Goal: Task Accomplishment & Management: Complete application form

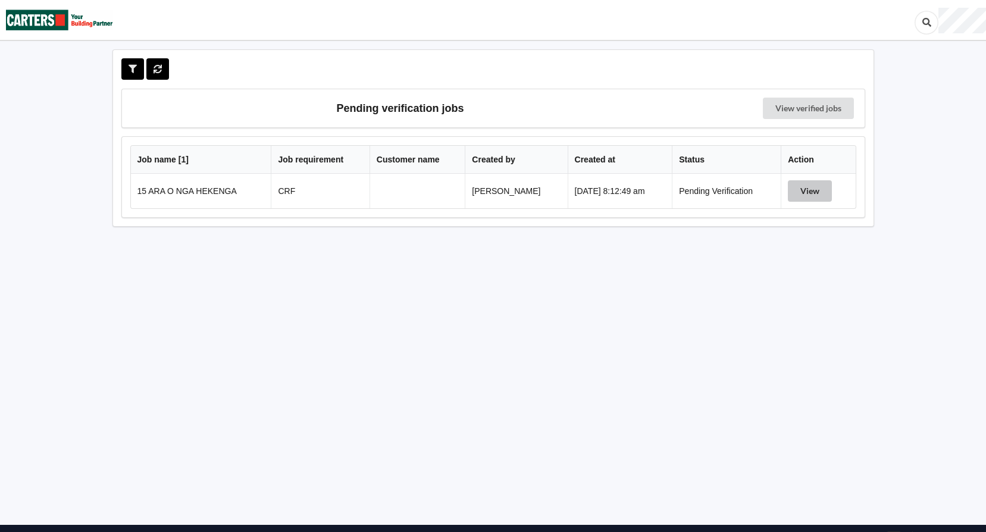
click at [807, 189] on button "View" at bounding box center [810, 190] width 44 height 21
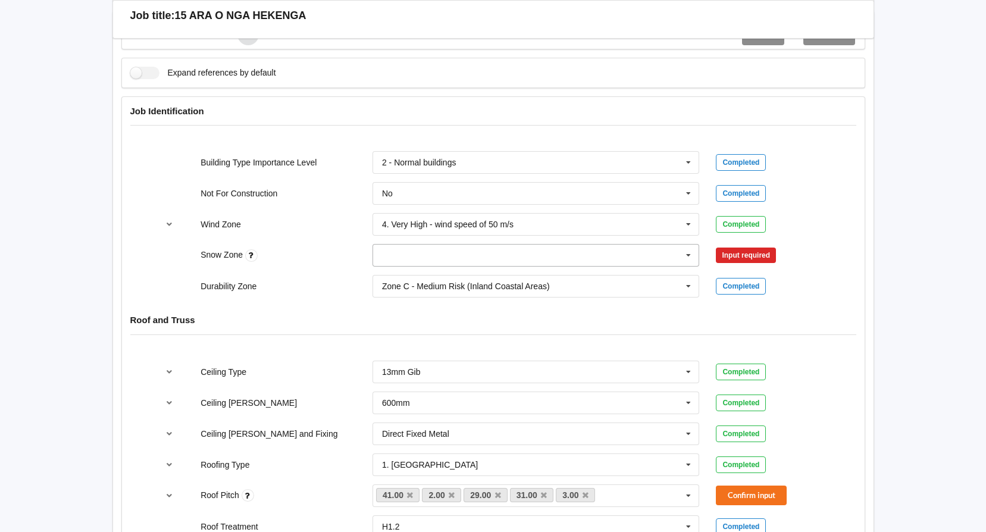
scroll to position [476, 0]
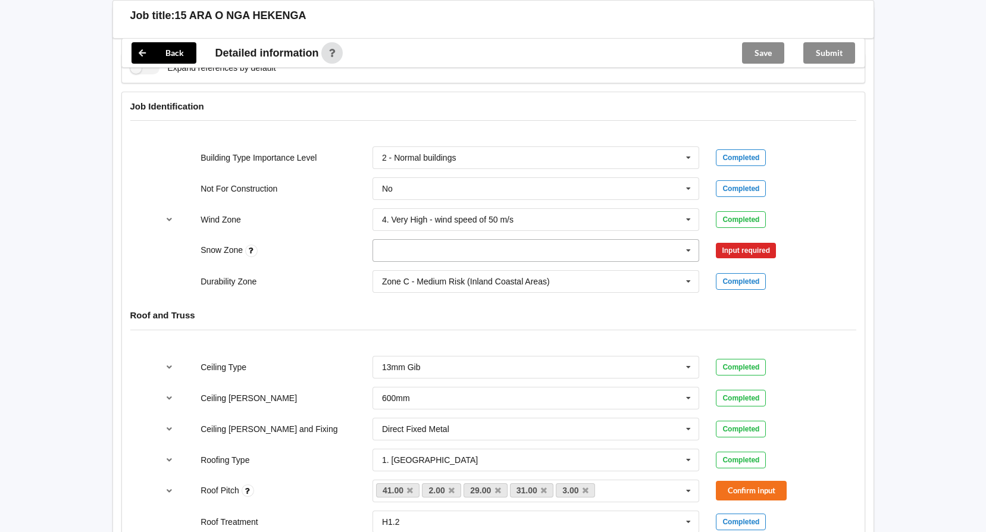
click at [685, 250] on icon at bounding box center [688, 251] width 18 height 22
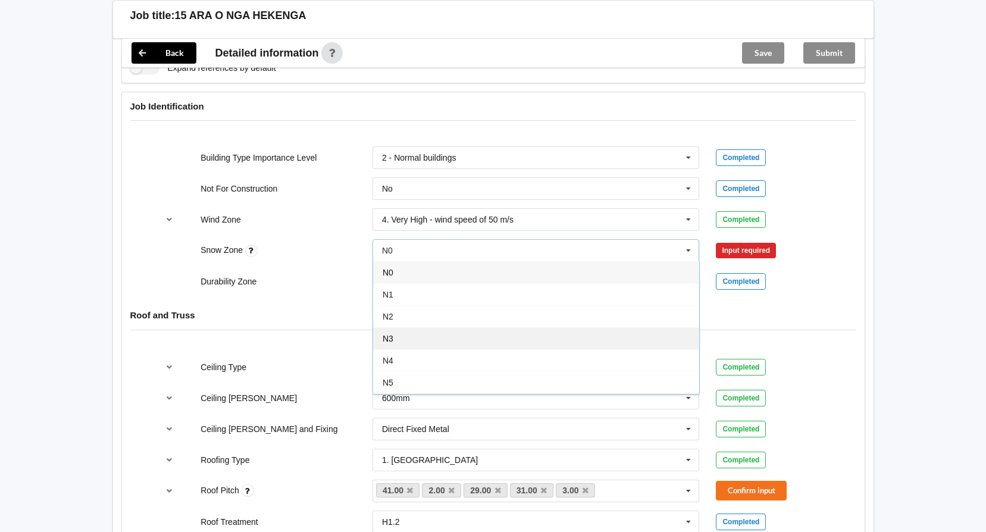
click at [609, 333] on div "N3" at bounding box center [536, 338] width 326 height 22
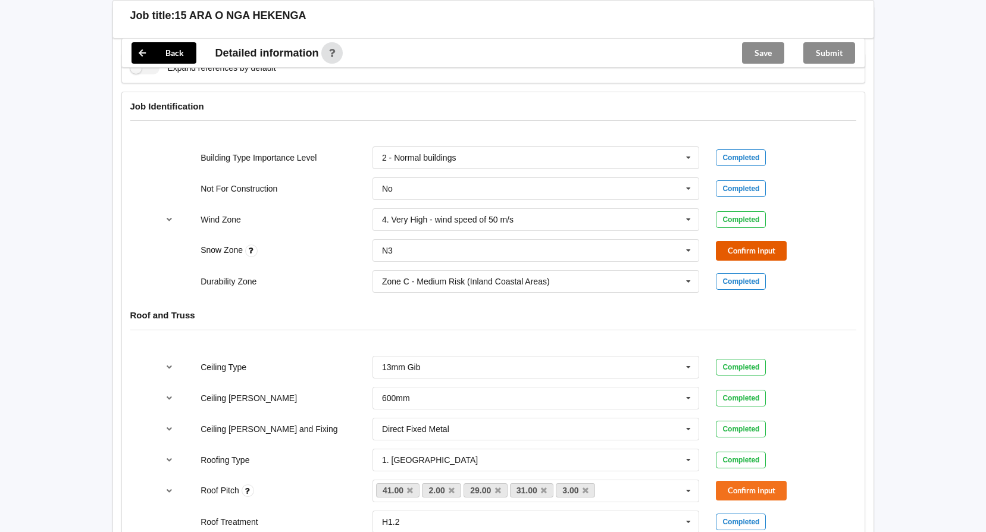
click at [749, 249] on button "Confirm input" at bounding box center [751, 251] width 71 height 20
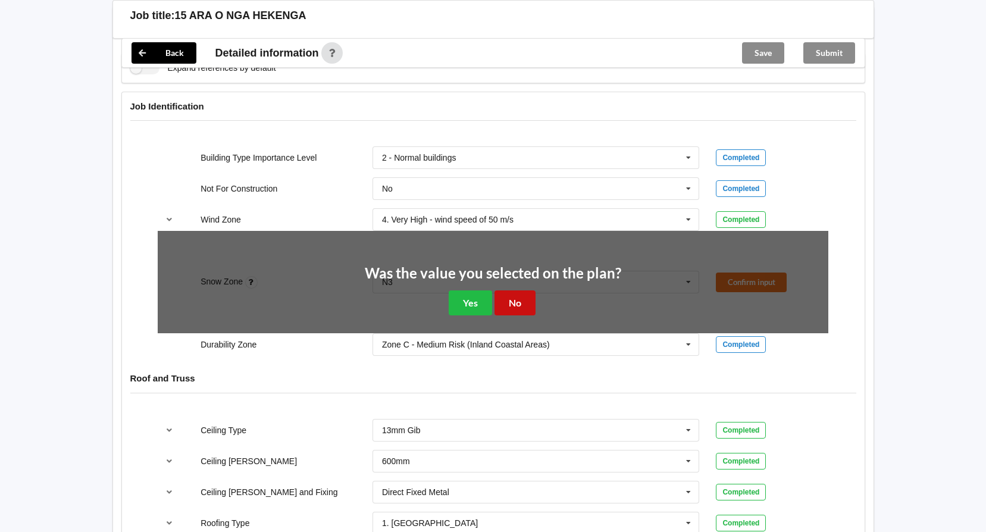
click at [522, 297] on button "No" at bounding box center [514, 302] width 41 height 24
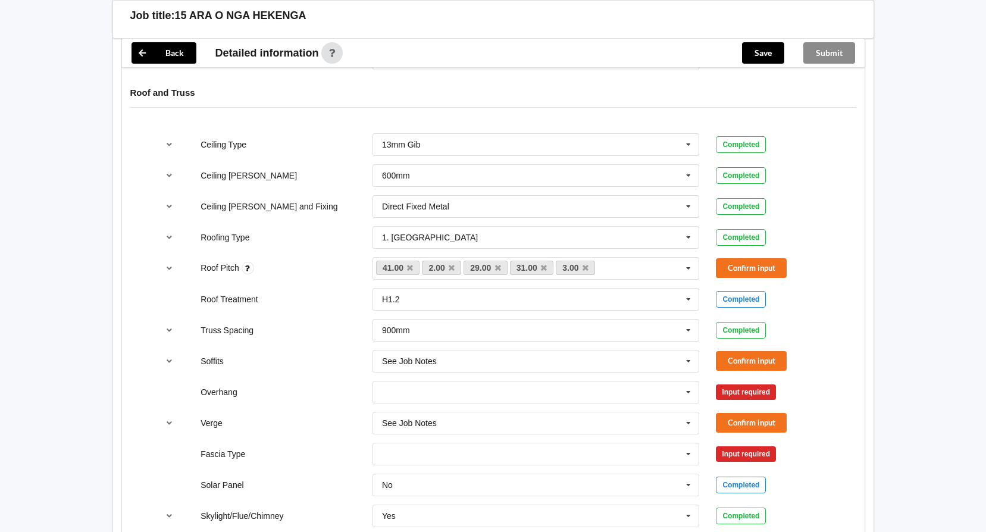
scroll to position [714, 0]
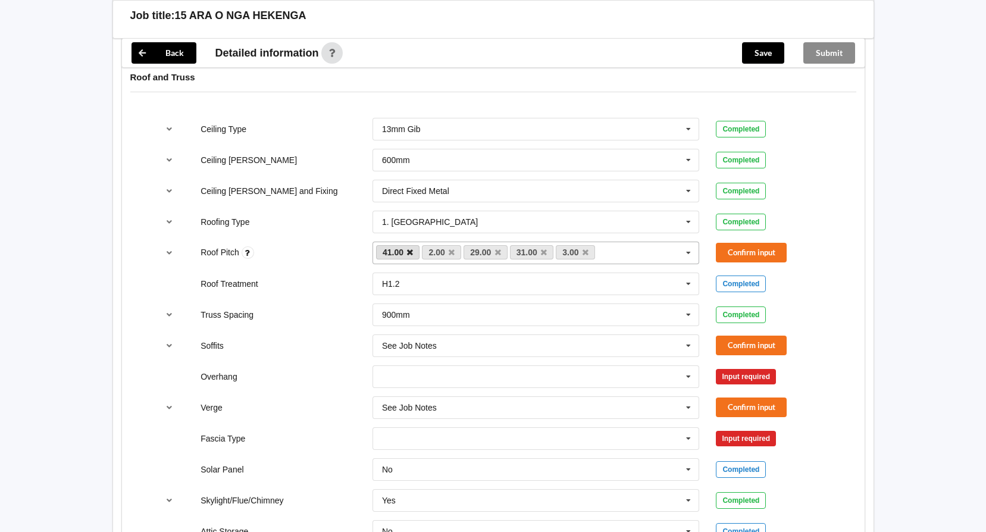
click at [409, 254] on icon at bounding box center [410, 253] width 6 height 8
click at [406, 253] on icon at bounding box center [406, 253] width 6 height 8
click at [409, 253] on icon at bounding box center [410, 253] width 6 height 8
click at [753, 253] on button "Confirm input" at bounding box center [751, 253] width 71 height 20
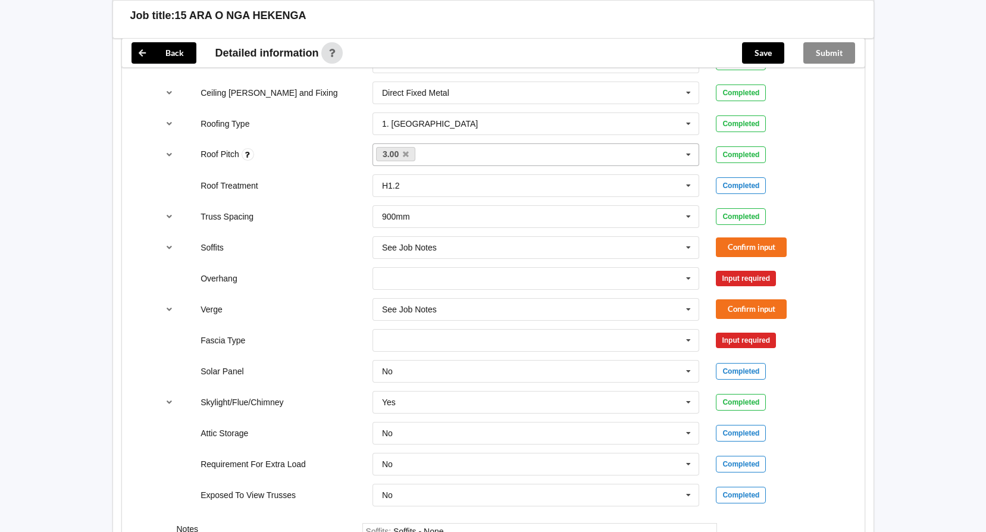
scroll to position [833, 0]
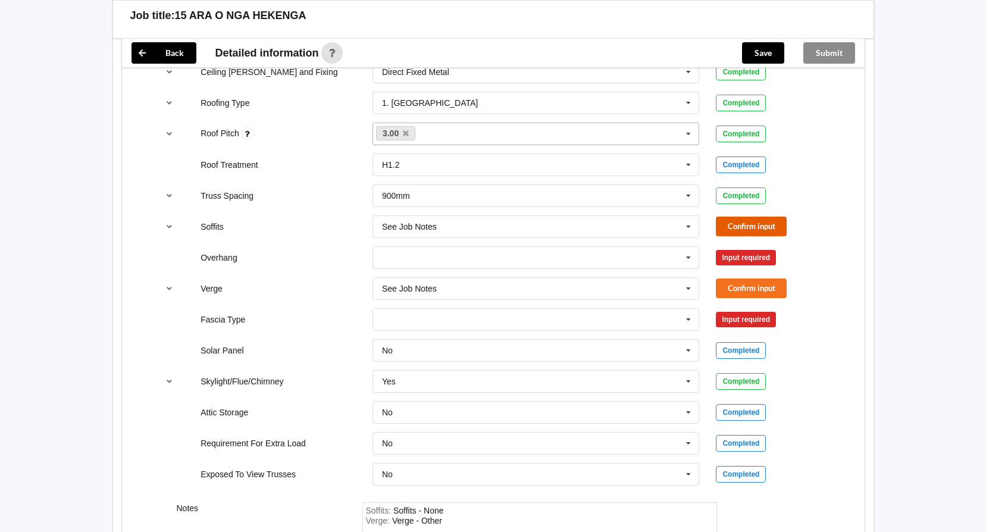
click at [754, 218] on button "Confirm input" at bounding box center [751, 227] width 71 height 20
click at [687, 256] on icon at bounding box center [688, 258] width 18 height 22
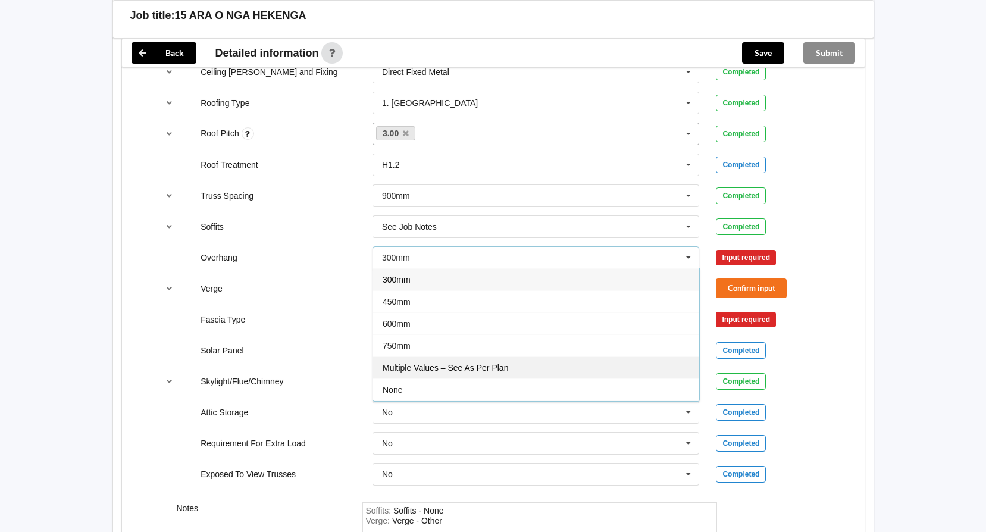
click at [631, 365] on div "Multiple Values – See As Per Plan" at bounding box center [536, 367] width 326 height 22
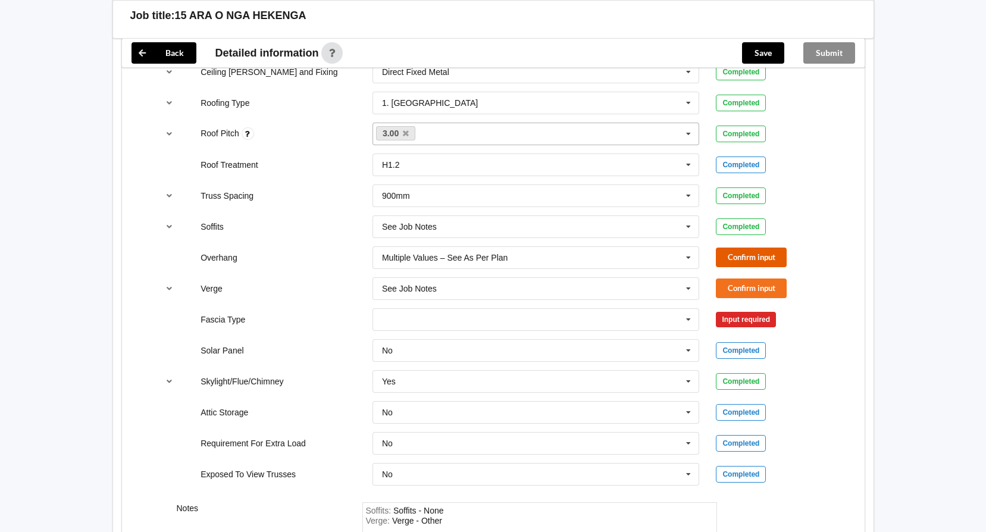
click at [739, 255] on button "Confirm input" at bounding box center [751, 258] width 71 height 20
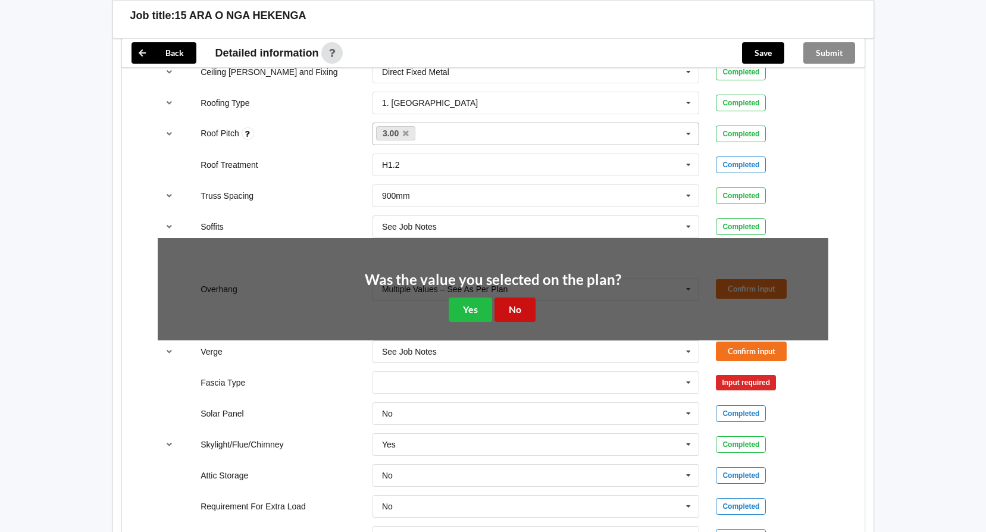
click at [519, 305] on button "No" at bounding box center [514, 309] width 41 height 24
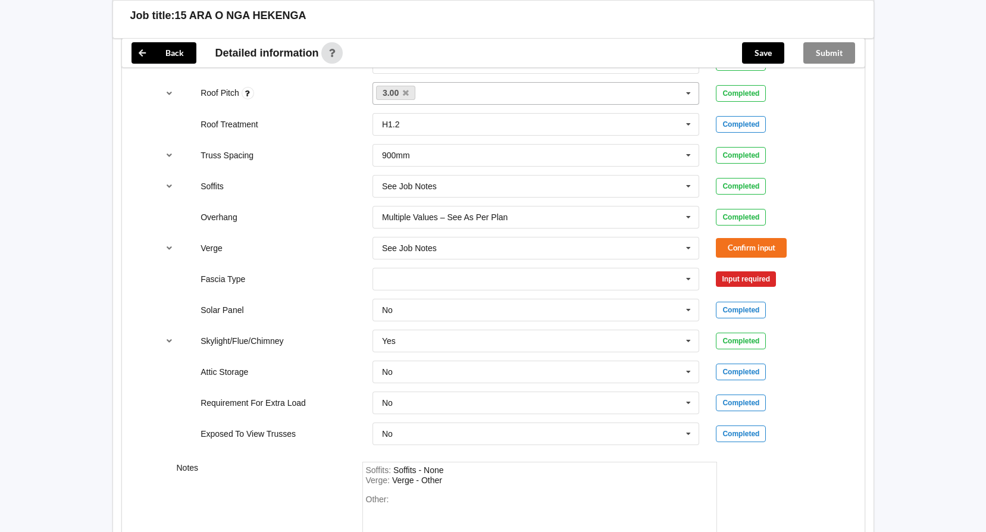
scroll to position [892, 0]
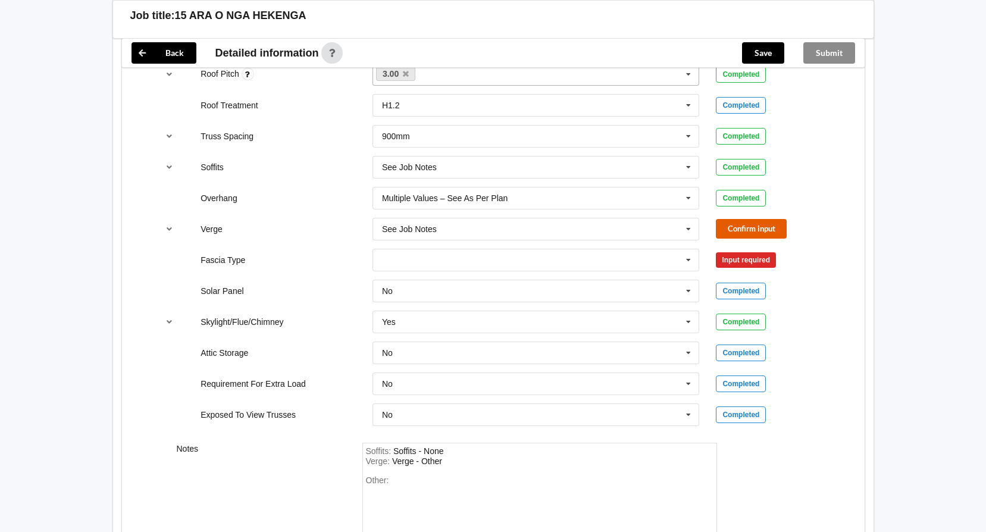
click at [735, 227] on button "Confirm input" at bounding box center [751, 229] width 71 height 20
click at [680, 262] on icon at bounding box center [688, 260] width 18 height 22
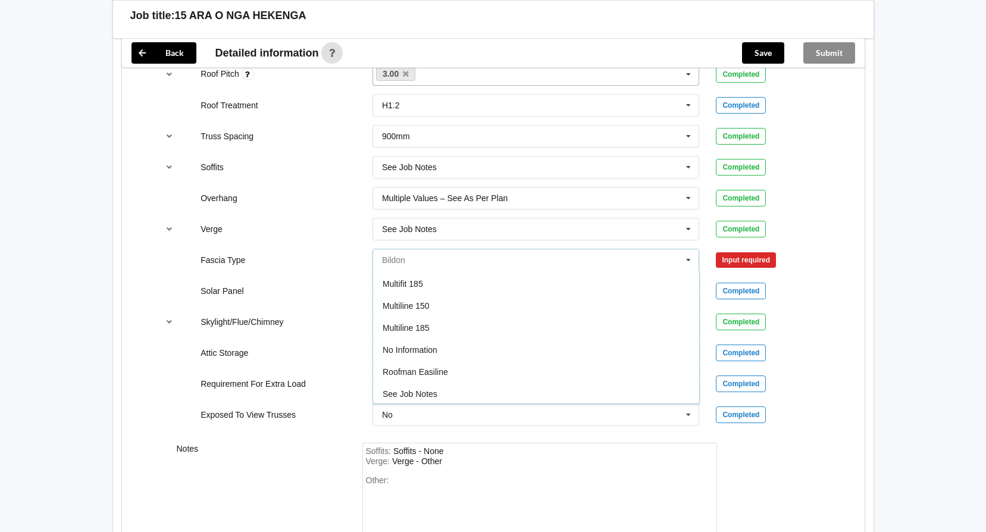
scroll to position [357, 0]
click at [661, 364] on div "See Job Notes" at bounding box center [536, 365] width 326 height 22
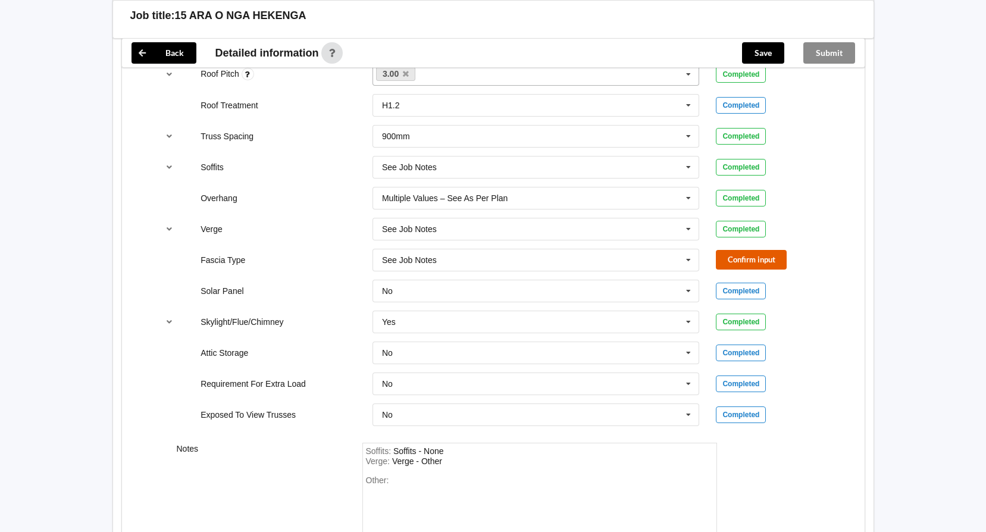
click at [763, 259] on button "Confirm input" at bounding box center [751, 260] width 71 height 20
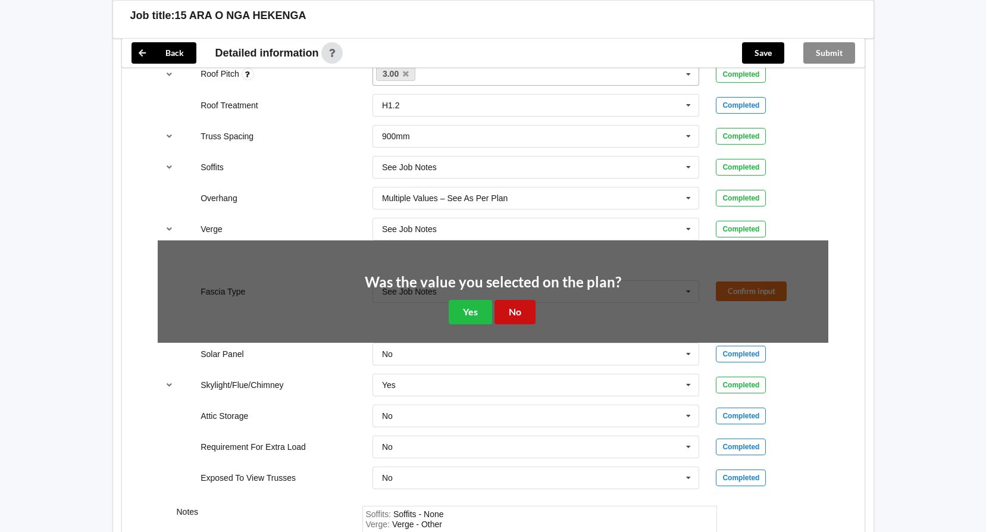
click at [524, 313] on button "No" at bounding box center [514, 312] width 41 height 24
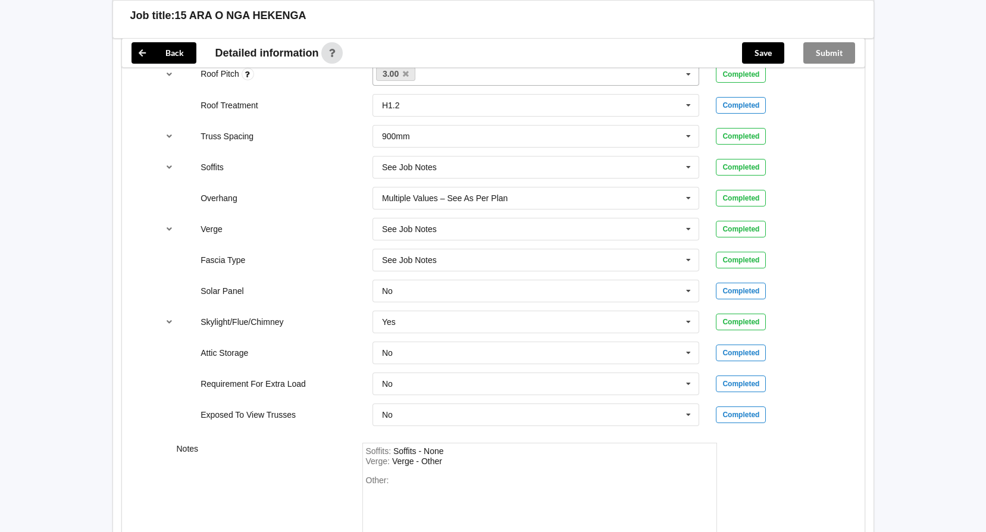
scroll to position [952, 0]
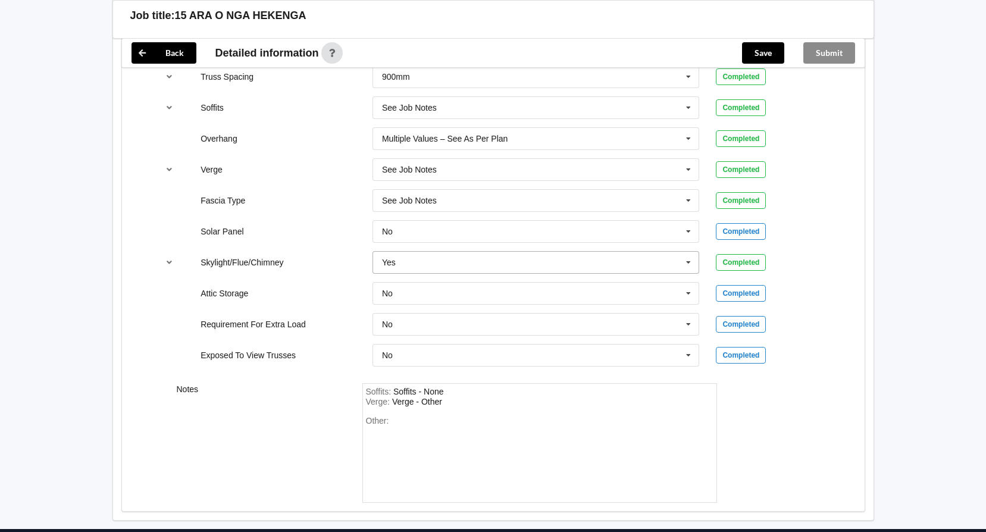
click at [690, 258] on icon at bounding box center [688, 263] width 18 height 22
click at [690, 259] on icon at bounding box center [688, 263] width 18 height 22
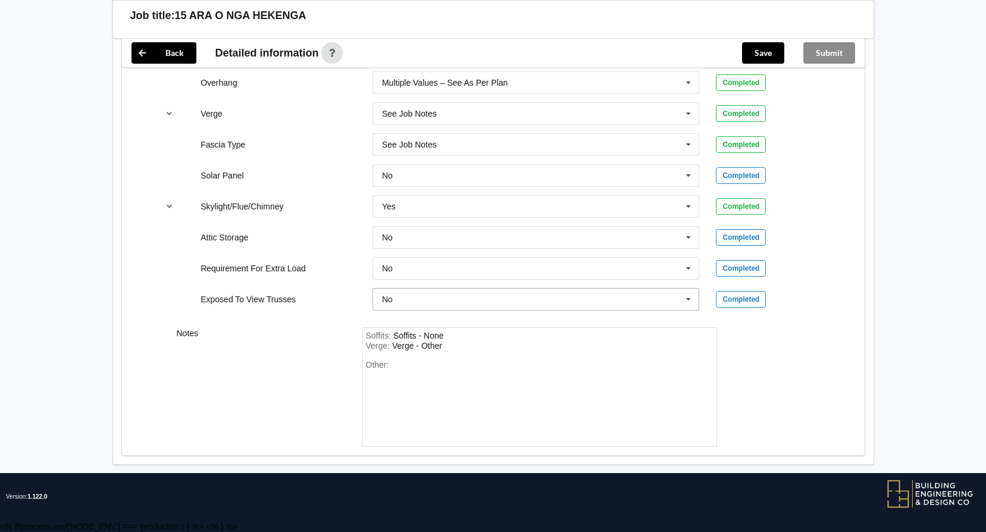
scroll to position [1009, 0]
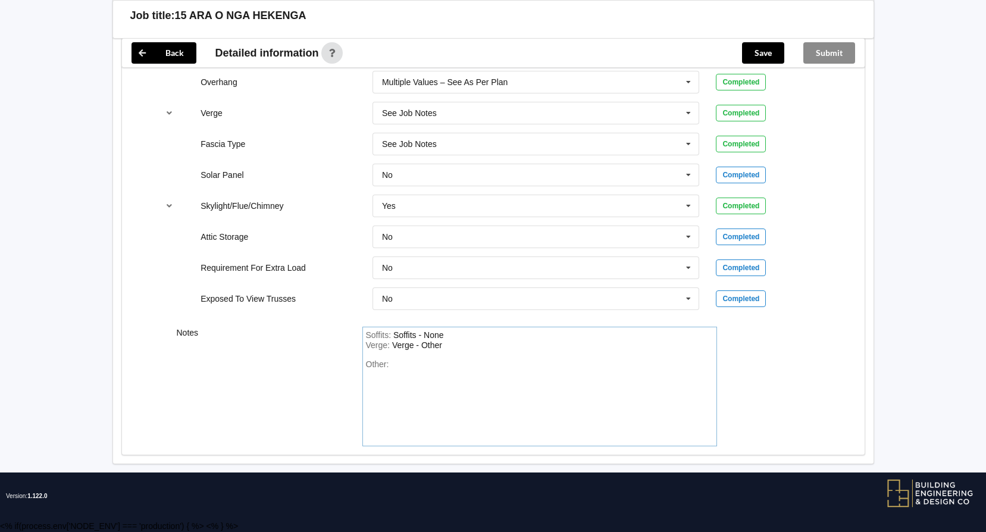
click at [544, 367] on div "Other:" at bounding box center [539, 400] width 347 height 83
click at [476, 384] on div "Other: As per plans Heatpump in roof space" at bounding box center [539, 400] width 347 height 83
click at [662, 392] on div "Other: As per plans Heatpump in roof space 15.5° sloping soffit" at bounding box center [539, 400] width 347 height 83
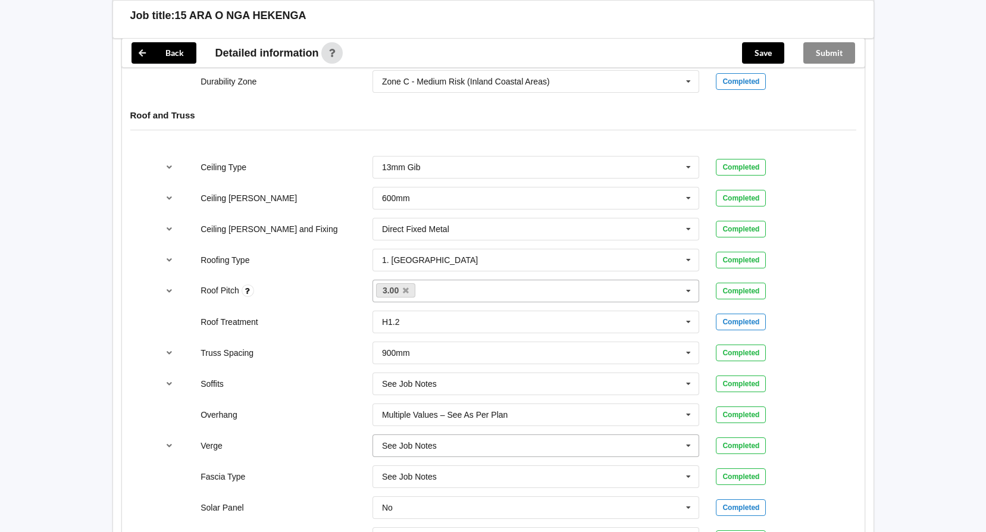
scroll to position [473, 0]
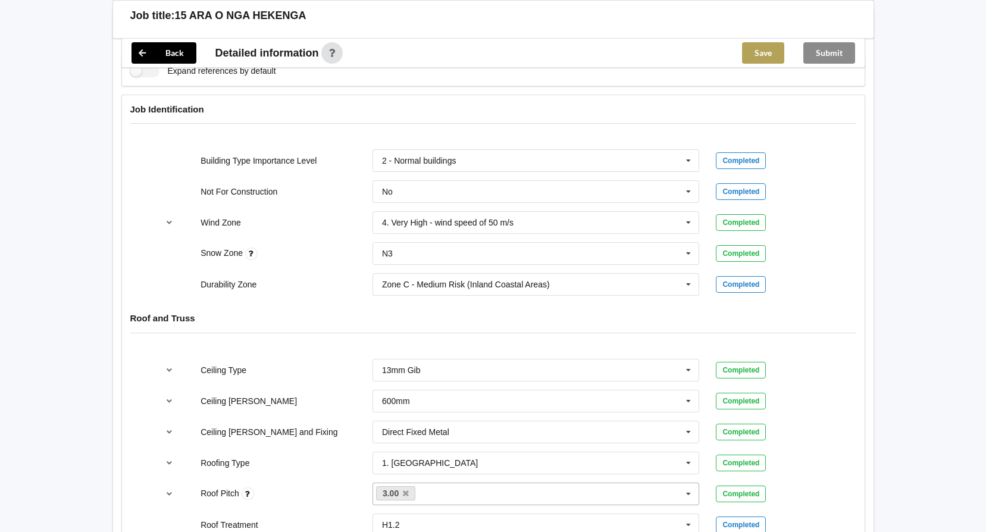
click at [765, 52] on button "Save" at bounding box center [763, 52] width 42 height 21
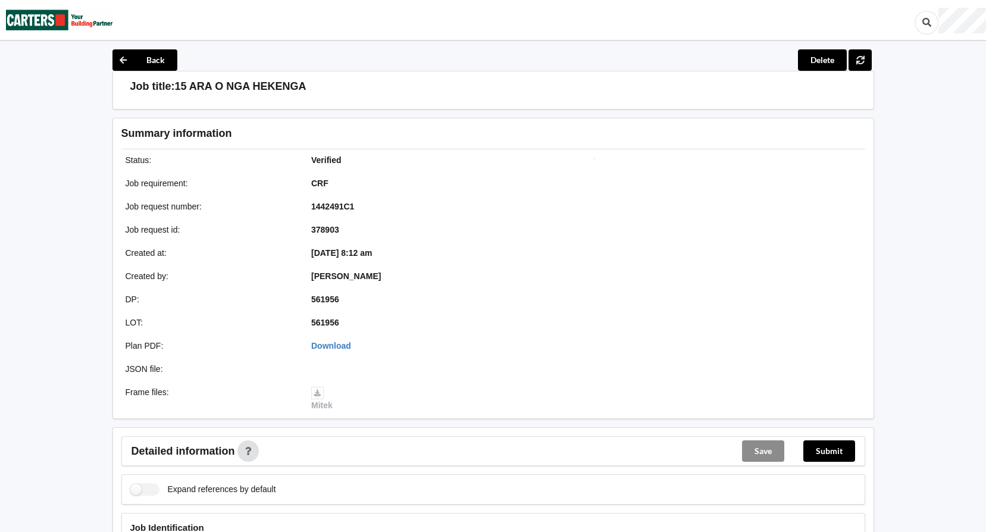
scroll to position [238, 0]
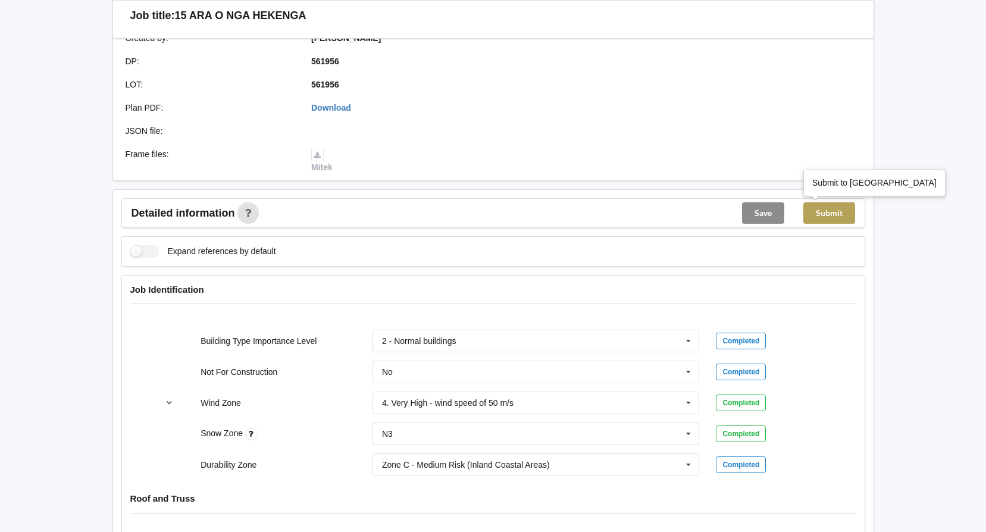
click at [841, 212] on button "Submit" at bounding box center [829, 212] width 52 height 21
